Goal: Information Seeking & Learning: Learn about a topic

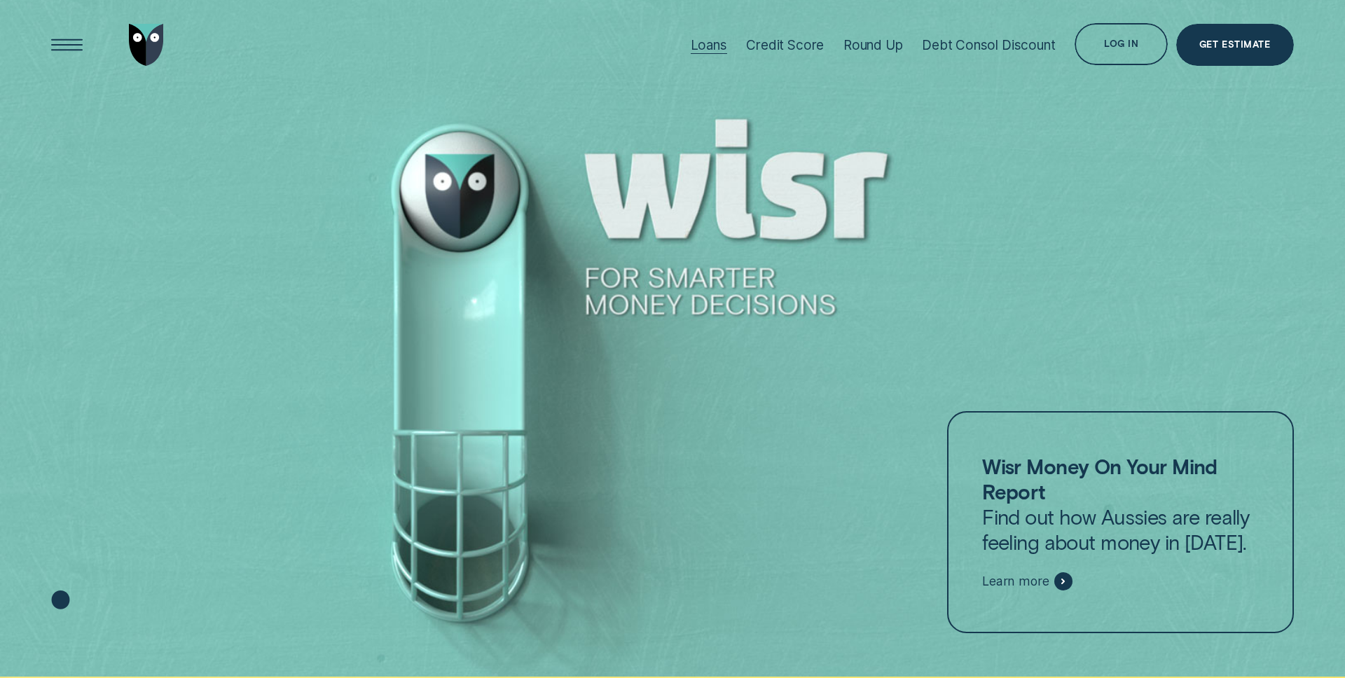
click at [697, 49] on div "Loans" at bounding box center [708, 45] width 36 height 16
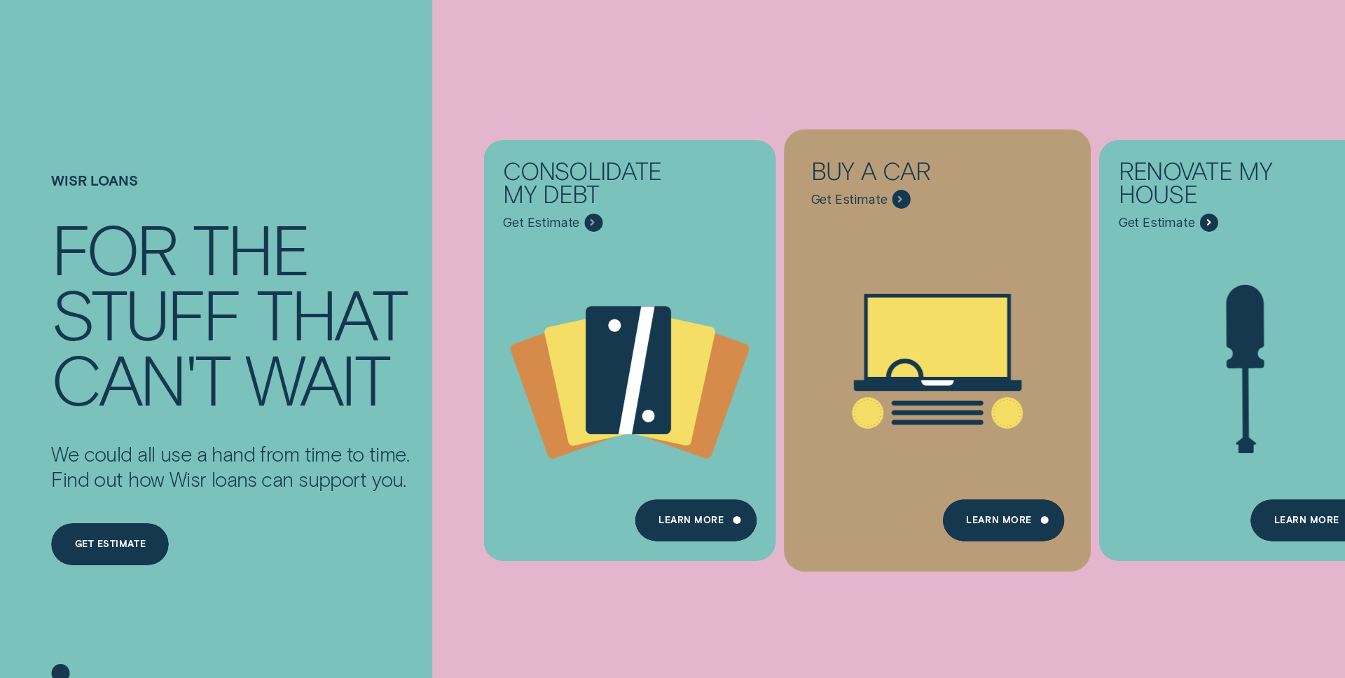
scroll to position [90, 0]
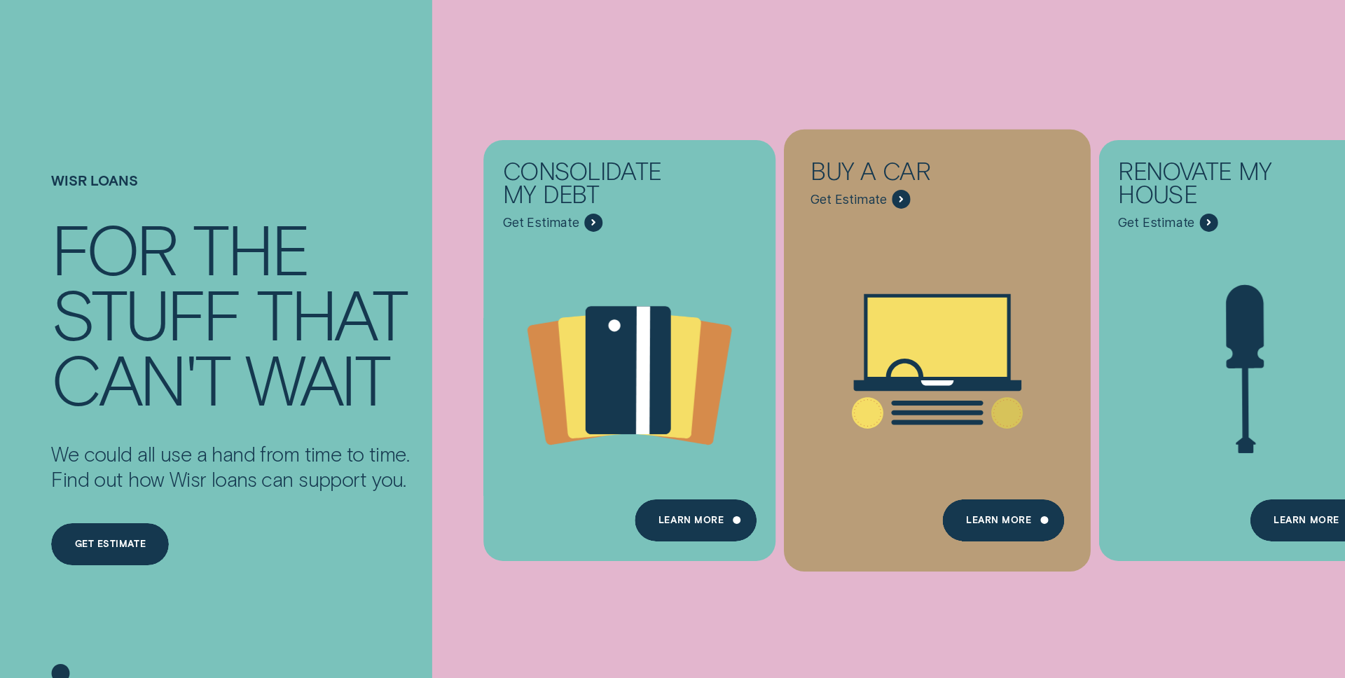
click at [931, 171] on div "Buy a car" at bounding box center [903, 174] width 187 height 31
